Goal: Register for event/course

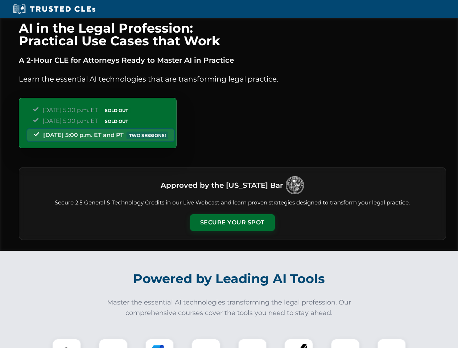
click at [232, 223] on button "Secure Your Spot" at bounding box center [232, 222] width 85 height 17
click at [67, 343] on img at bounding box center [66, 353] width 21 height 21
click at [113, 343] on div at bounding box center [113, 353] width 29 height 29
